Goal: Information Seeking & Learning: Learn about a topic

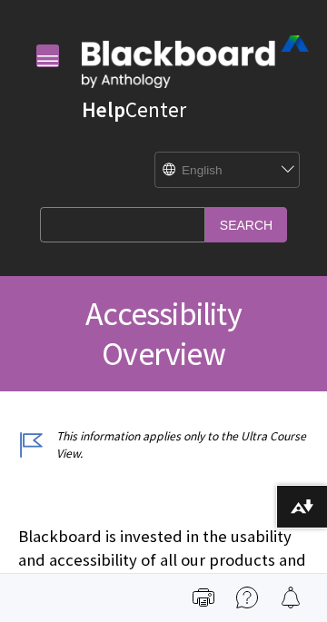
select select "/ar-sa/Learn/Accessibility_Overview"
click at [278, 165] on select "English عربية Català Cymraeg Deutsch Español Suomi Français עברית Italiano 日本語 …" at bounding box center [218, 171] width 127 height 36
select select "/ar-sa/Learn/Accessibility_Overview"
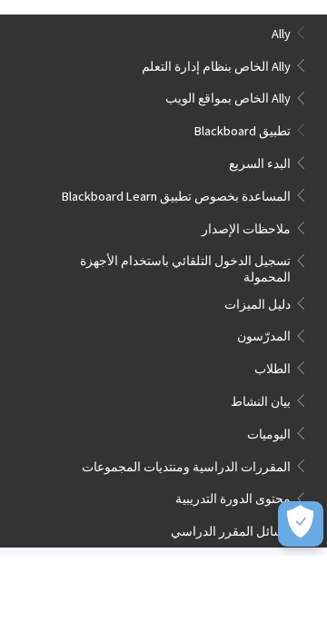
click at [262, 203] on span "تطبيق Blackboard" at bounding box center [242, 194] width 96 height 21
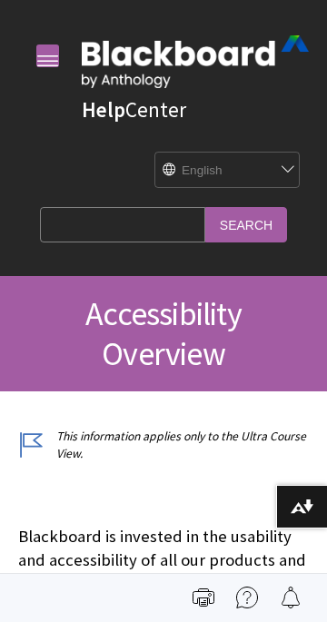
click at [262, 181] on select "English عربية Català Cymraeg Deutsch Español Suomi Français עברית Italiano 日本語 …" at bounding box center [218, 171] width 127 height 36
select select "/ar-sa/Learn/Accessibility_Overview"
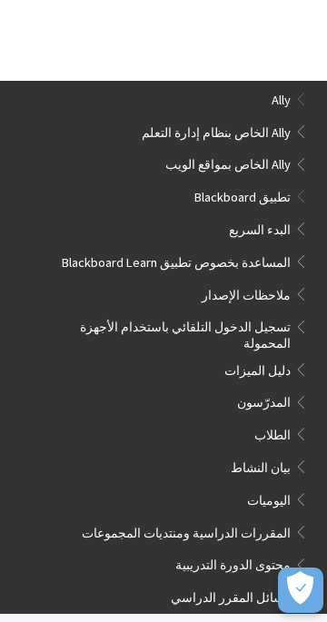
scroll to position [838, 0]
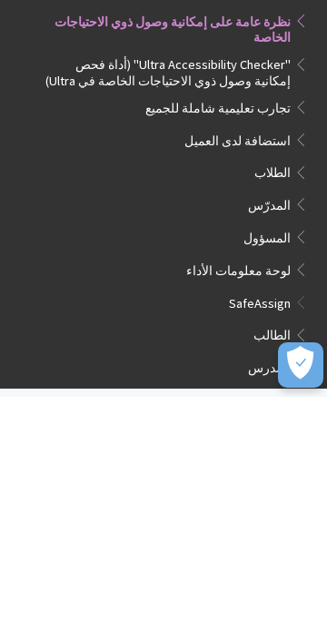
click at [273, 549] on span "الطالب" at bounding box center [271, 559] width 37 height 21
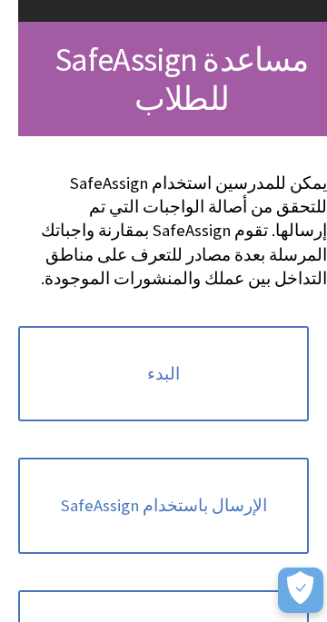
scroll to position [0, -18]
